Goal: Transaction & Acquisition: Purchase product/service

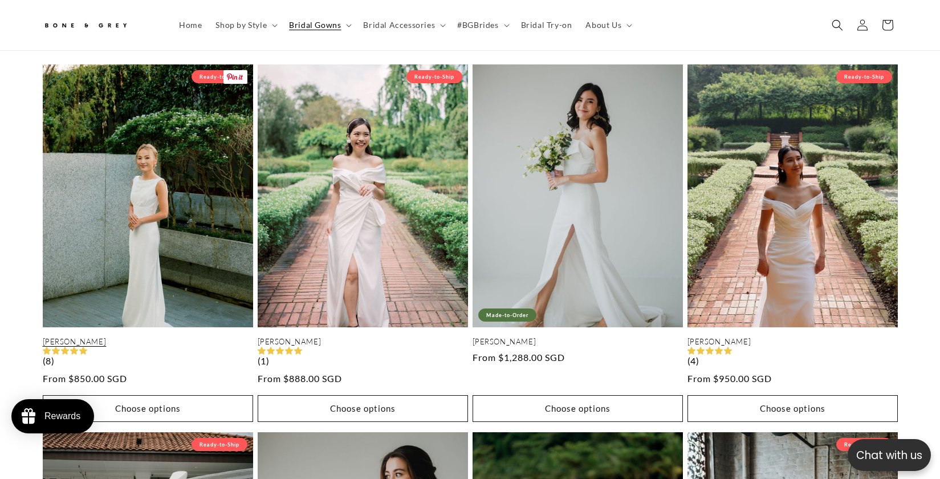
scroll to position [1170, 0]
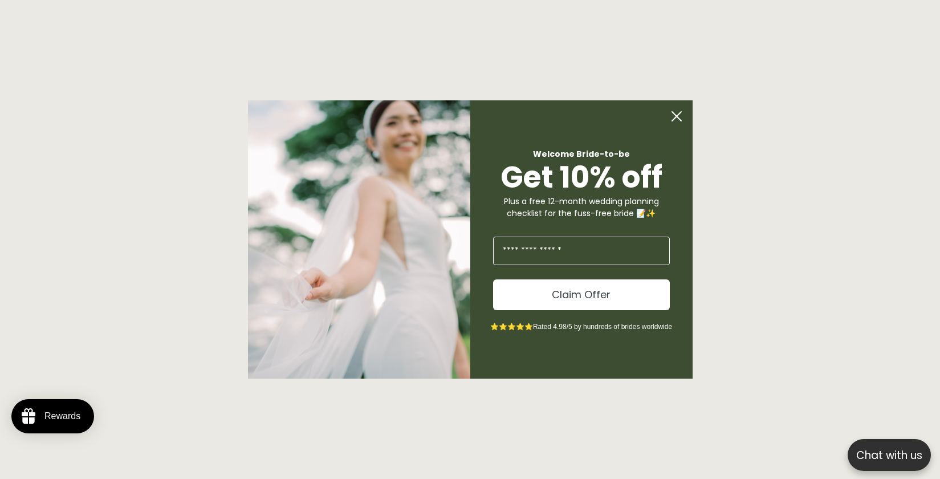
click at [682, 120] on circle "Close dialog" at bounding box center [677, 116] width 22 height 22
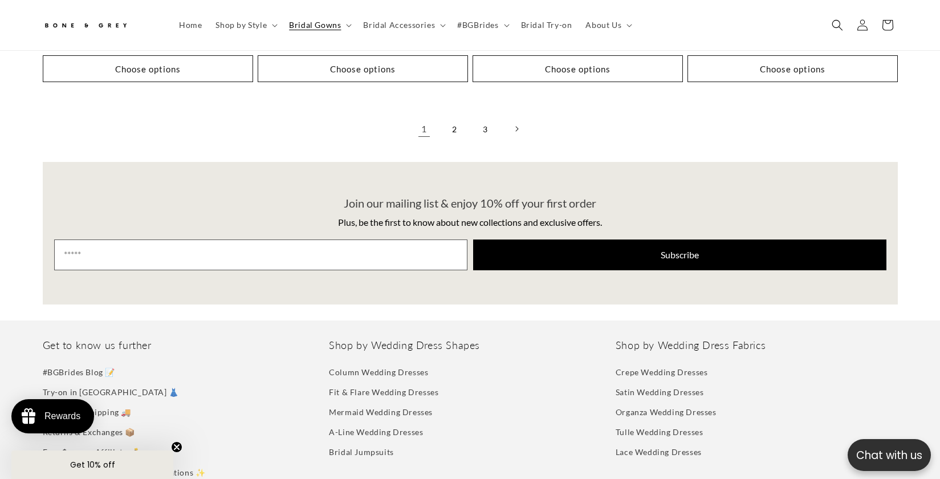
scroll to position [3234, 0]
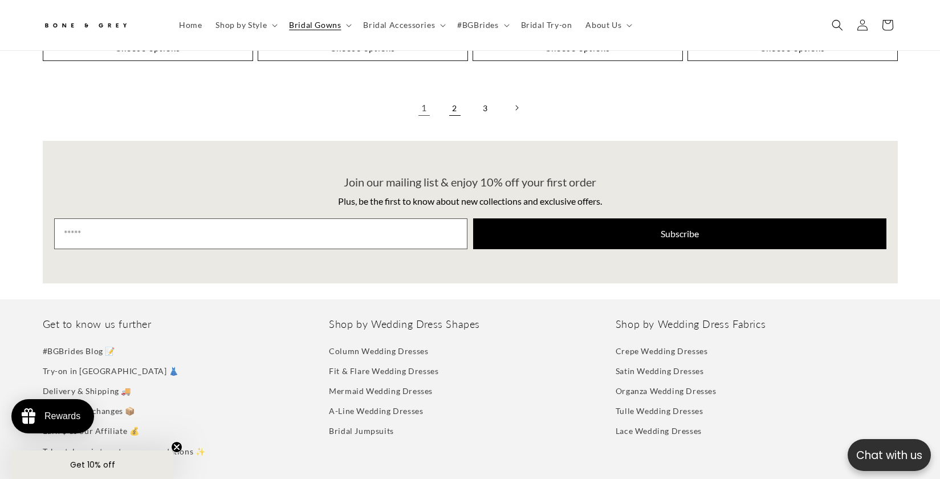
click at [458, 108] on link "2" at bounding box center [454, 107] width 25 height 25
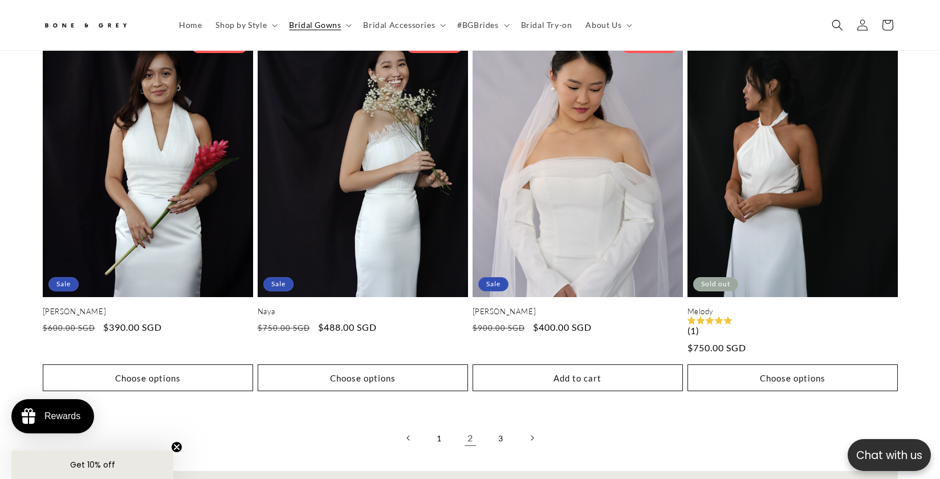
scroll to position [2904, 0]
click at [499, 437] on link "3" at bounding box center [500, 437] width 25 height 25
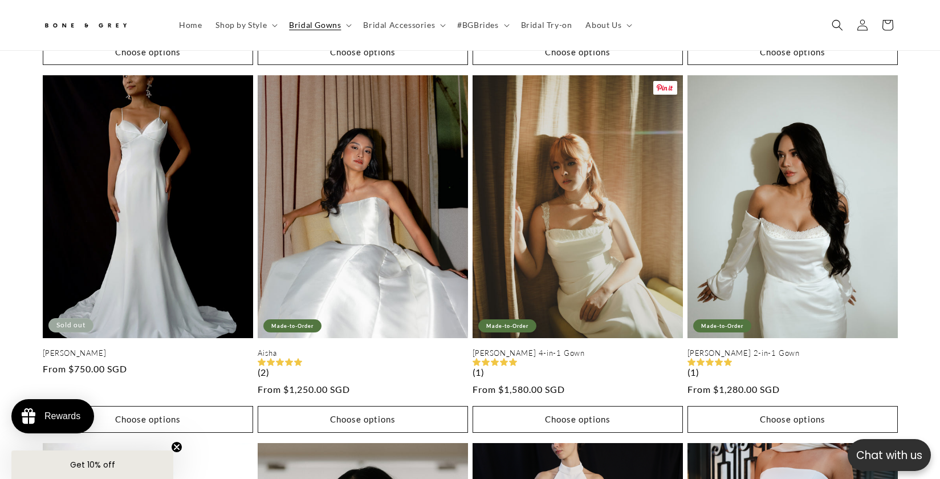
scroll to position [2233, 0]
